Goal: Task Accomplishment & Management: Complete application form

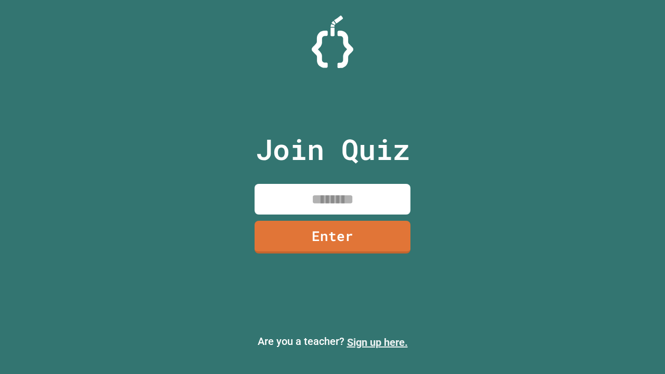
click at [377, 342] on link "Sign up here." at bounding box center [377, 342] width 61 height 12
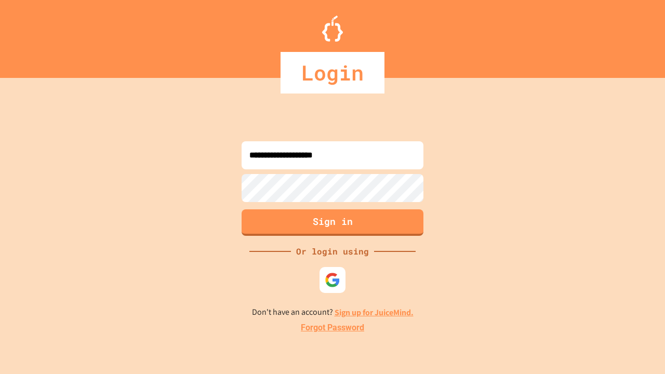
type input "**********"
